Goal: Find specific page/section: Find specific page/section

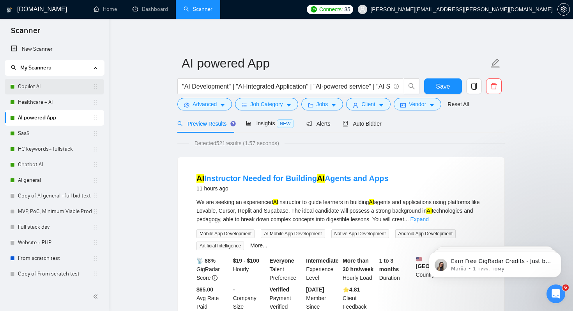
click at [64, 84] on link "Copilot AI" at bounding box center [55, 87] width 74 height 16
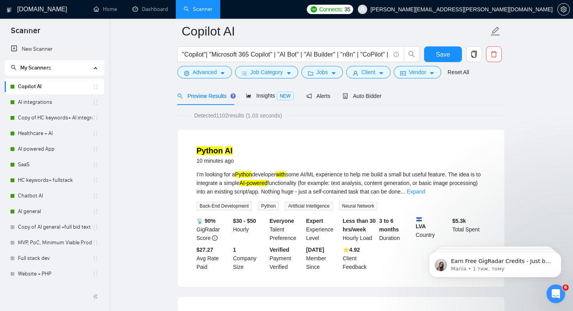
drag, startPoint x: 43, startPoint y: 274, endPoint x: 573, endPoint y: 6, distance: 593.9
